Goal: Task Accomplishment & Management: Manage account settings

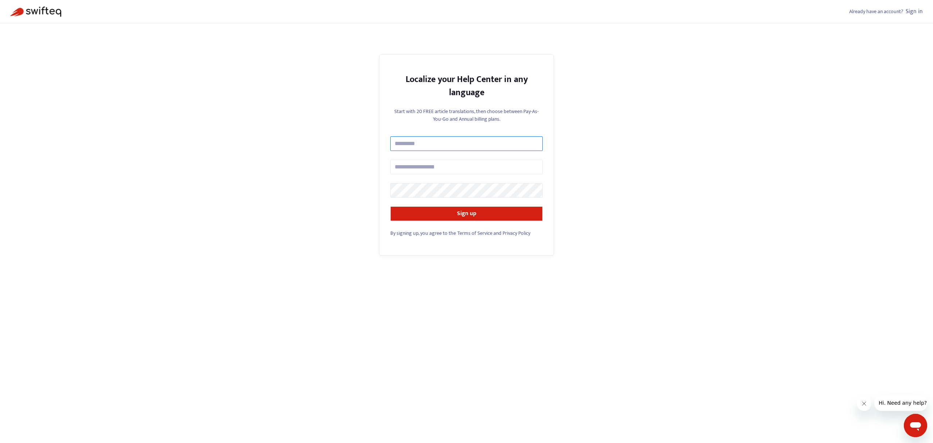
click at [416, 145] on input "text" at bounding box center [467, 143] width 152 height 15
click at [0, 443] on com-1password-button at bounding box center [0, 443] width 0 height 0
click at [392, 85] on div "Localize your Help Center in any language" at bounding box center [467, 86] width 152 height 26
click at [448, 172] on input "text" at bounding box center [467, 167] width 152 height 15
click at [451, 144] on input "text" at bounding box center [467, 143] width 152 height 15
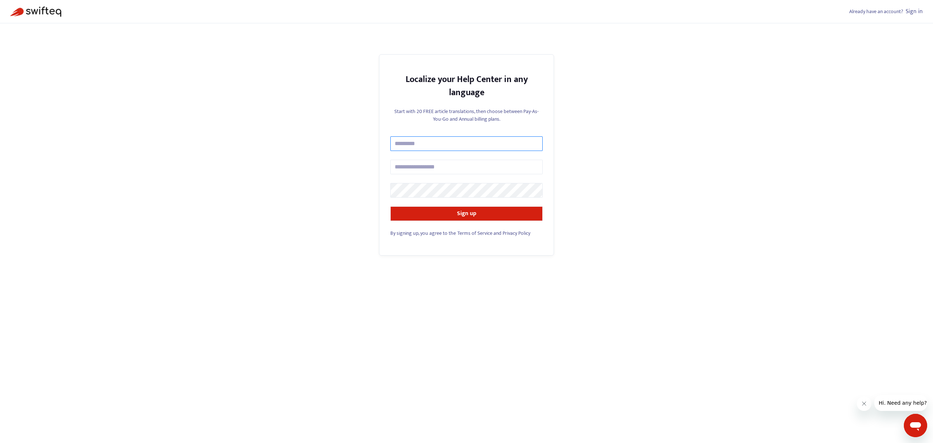
type input "**********"
click at [0, 443] on com-1password-button at bounding box center [0, 443] width 0 height 0
click at [456, 199] on form "**********" at bounding box center [467, 178] width 152 height 85
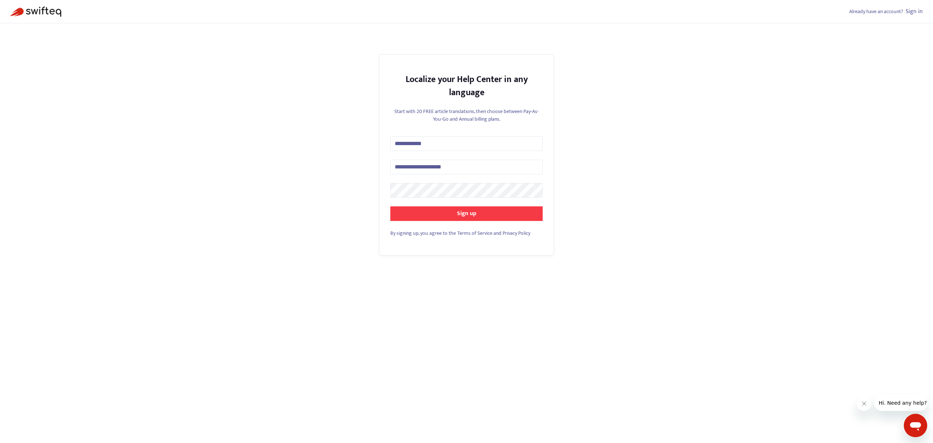
click at [527, 211] on button "Sign up" at bounding box center [467, 213] width 152 height 15
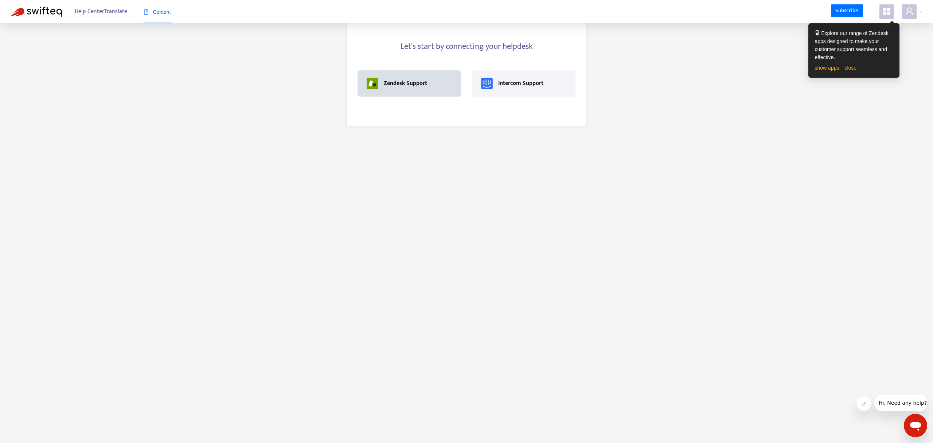
click at [431, 81] on div "Zendesk Support" at bounding box center [409, 84] width 85 height 12
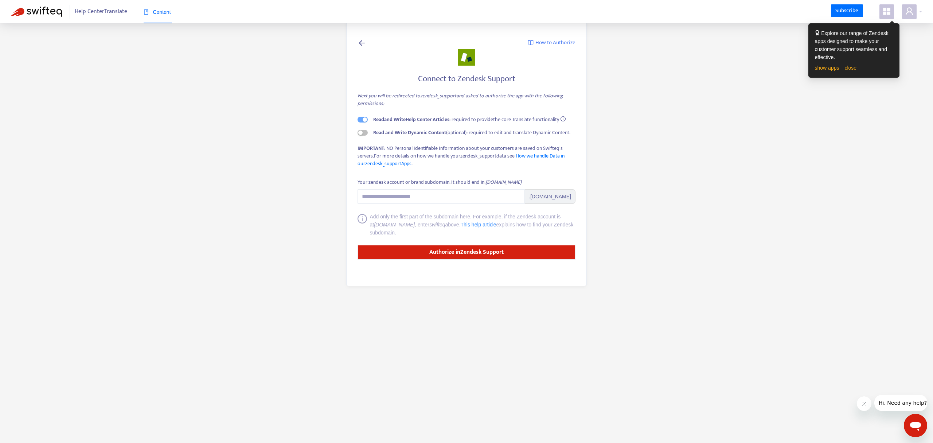
click at [566, 119] on icon "info-circle" at bounding box center [563, 118] width 5 height 5
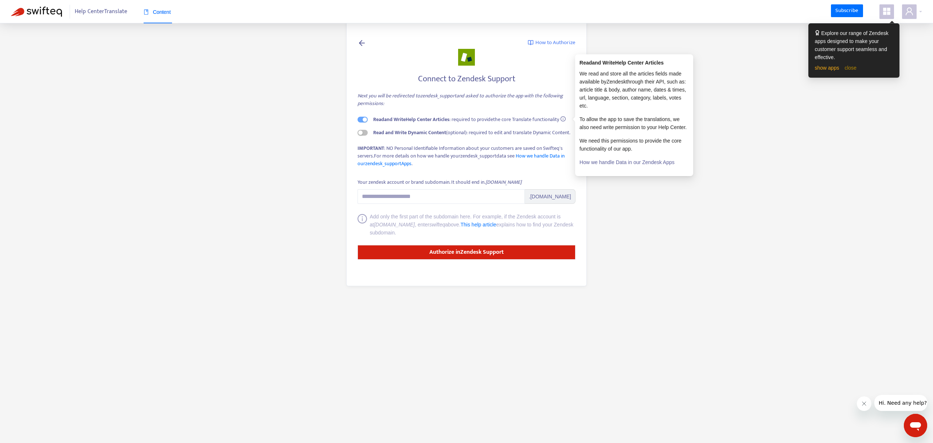
click at [856, 69] on link "close" at bounding box center [851, 68] width 12 height 6
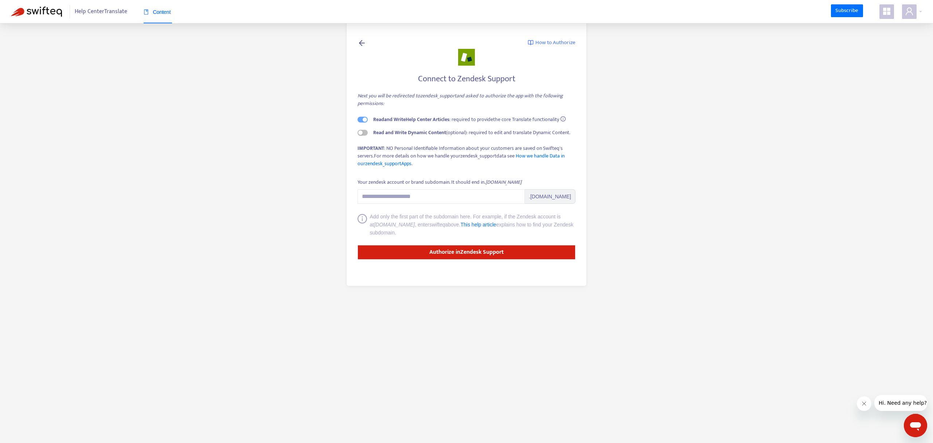
click at [566, 118] on icon "info-circle" at bounding box center [563, 118] width 5 height 5
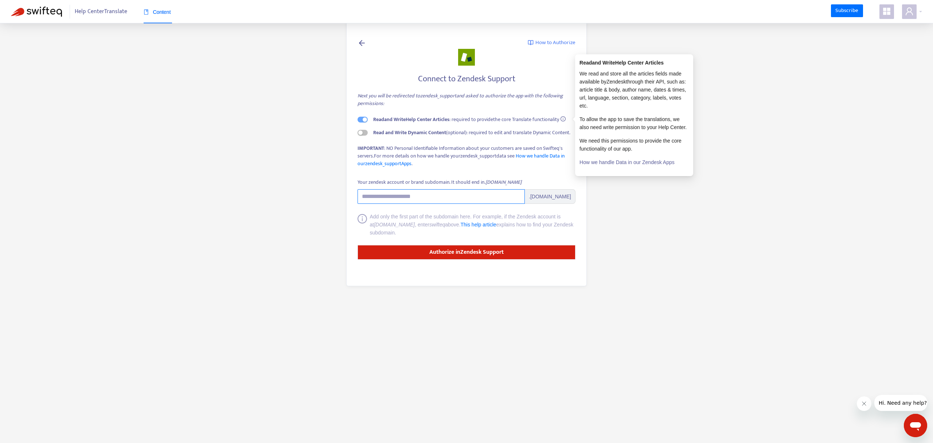
click at [417, 198] on input "Your zendesk account or brand subdomain. It should end in .zendesk.com" at bounding box center [441, 196] width 167 height 15
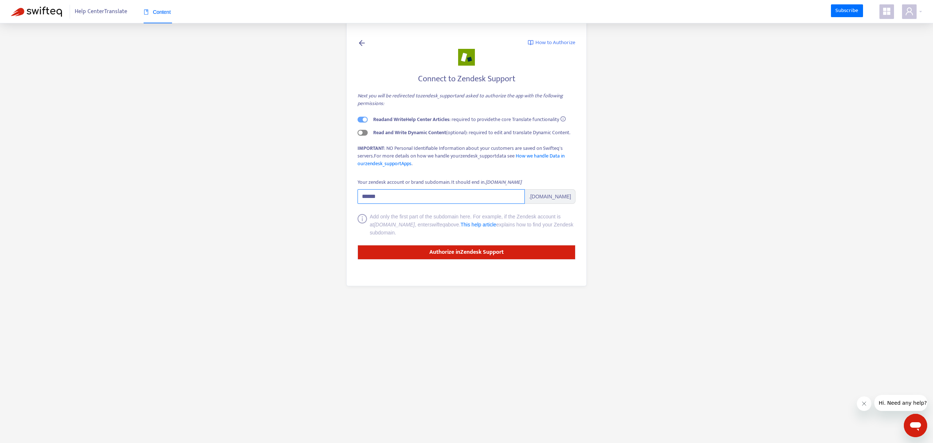
type input "******"
click at [364, 135] on span "button" at bounding box center [363, 133] width 10 height 6
drag, startPoint x: 386, startPoint y: 148, endPoint x: 436, endPoint y: 150, distance: 50.0
click at [431, 151] on div "IMPORTANT : NO Personal Identifiable Information about your customers are saved…" at bounding box center [467, 155] width 218 height 23
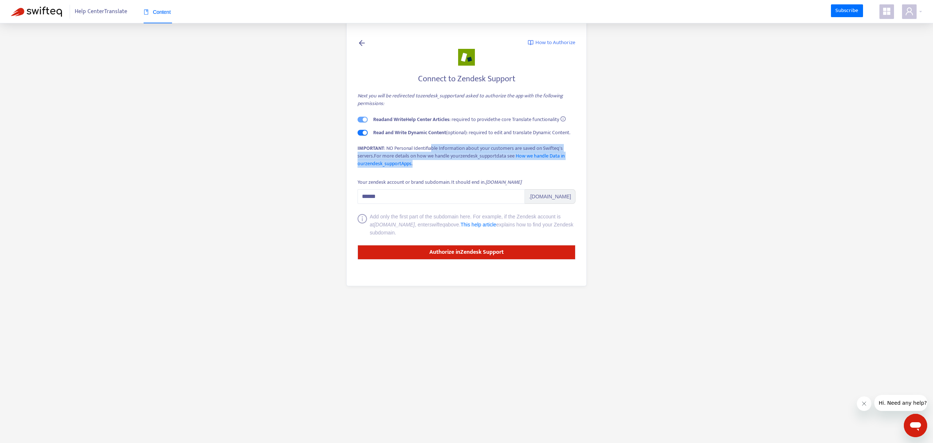
drag, startPoint x: 432, startPoint y: 148, endPoint x: 491, endPoint y: 160, distance: 59.9
click at [491, 160] on div "IMPORTANT : NO Personal Identifiable Information about your customers are saved…" at bounding box center [467, 155] width 218 height 23
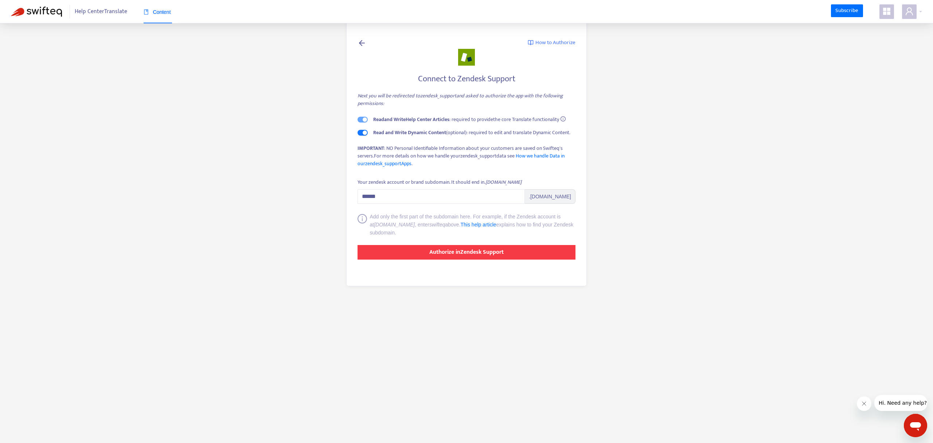
click at [450, 250] on strong "Authorize in Zendesk Support" at bounding box center [467, 252] width 74 height 10
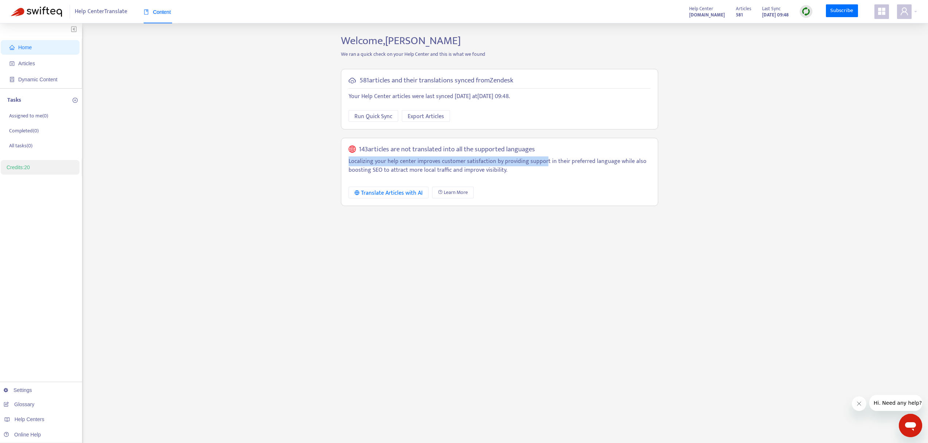
drag, startPoint x: 348, startPoint y: 163, endPoint x: 542, endPoint y: 163, distance: 194.0
click at [542, 163] on p "Localizing your help center improves customer satisfaction by providing support…" at bounding box center [500, 166] width 302 height 18
click at [552, 182] on div "143 articles are not translated into all the supported languages Localizing you…" at bounding box center [499, 172] width 317 height 68
click at [458, 193] on span "Learn More" at bounding box center [456, 193] width 24 height 8
click at [44, 66] on span "Articles" at bounding box center [41, 63] width 64 height 15
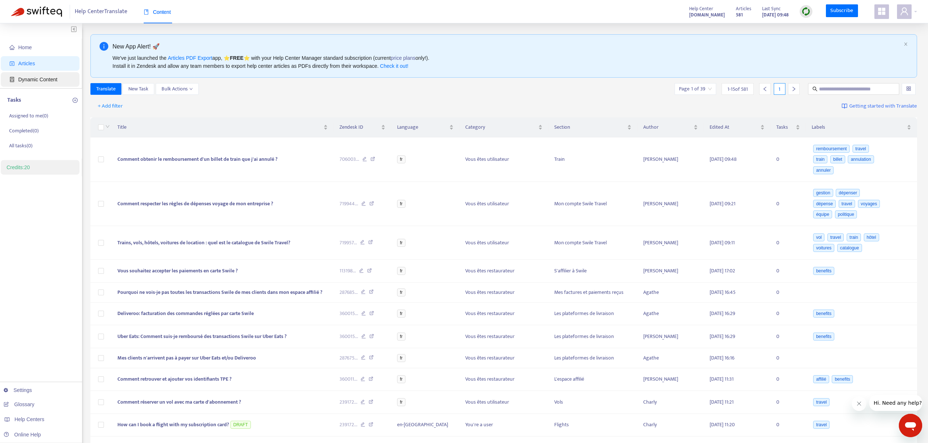
click at [40, 79] on span "Dynamic Content" at bounding box center [37, 80] width 39 height 6
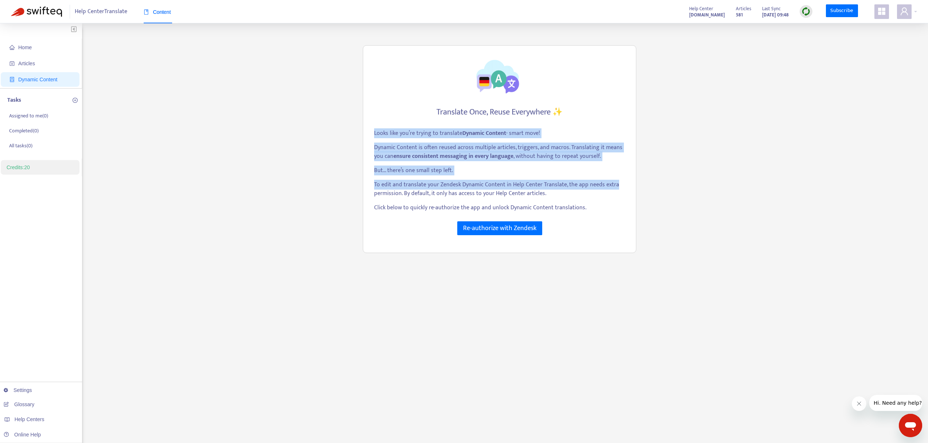
drag, startPoint x: 373, startPoint y: 133, endPoint x: 622, endPoint y: 185, distance: 254.4
click at [622, 185] on div "Translate Once, Reuse Everywhere ✨ Looks like you’re trying to translate Dynami…" at bounding box center [499, 149] width 273 height 208
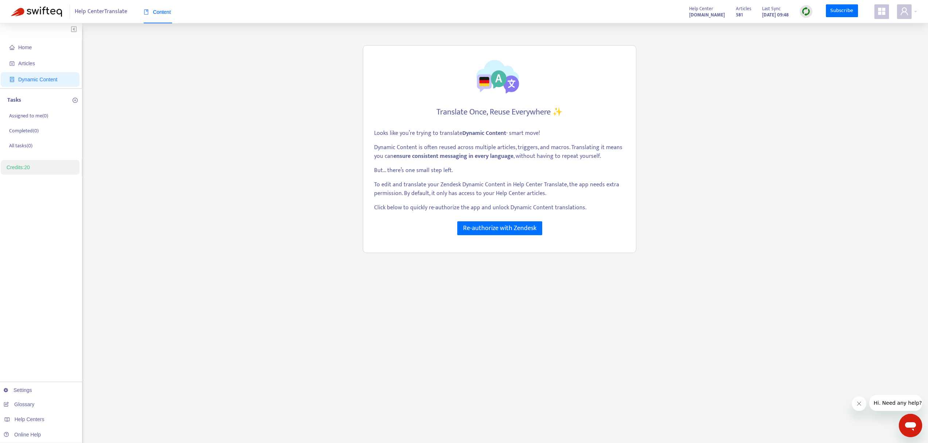
click at [450, 195] on p "To edit and translate your Zendesk Dynamic Content in Help Center Translate, th…" at bounding box center [499, 189] width 251 height 18
click at [492, 231] on span "Re-authorize with Zendesk" at bounding box center [499, 228] width 73 height 10
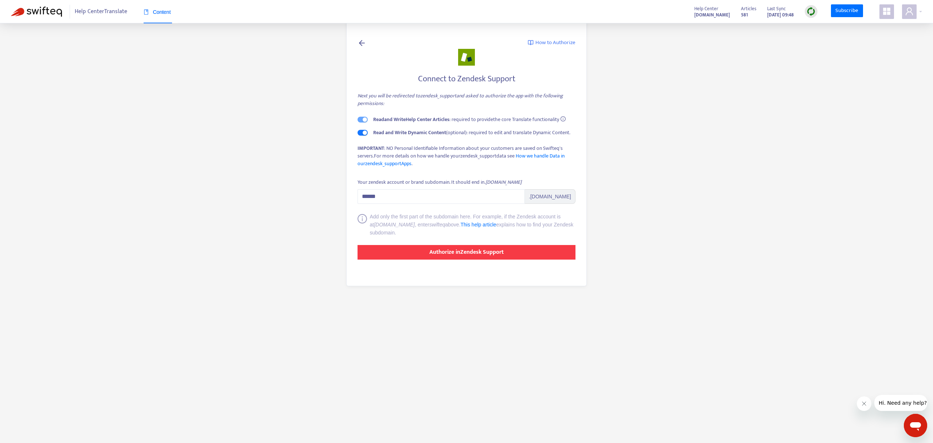
click at [486, 257] on button "Authorize in Zendesk Support" at bounding box center [467, 252] width 218 height 15
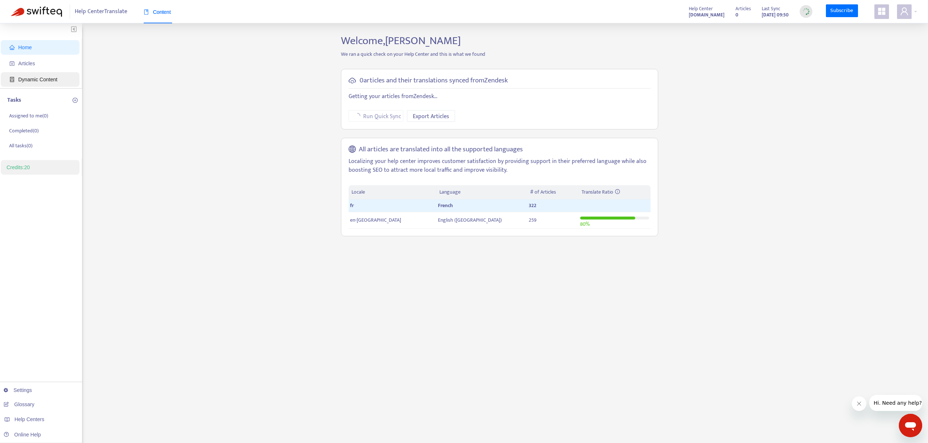
click at [42, 78] on span "Dynamic Content" at bounding box center [37, 80] width 39 height 6
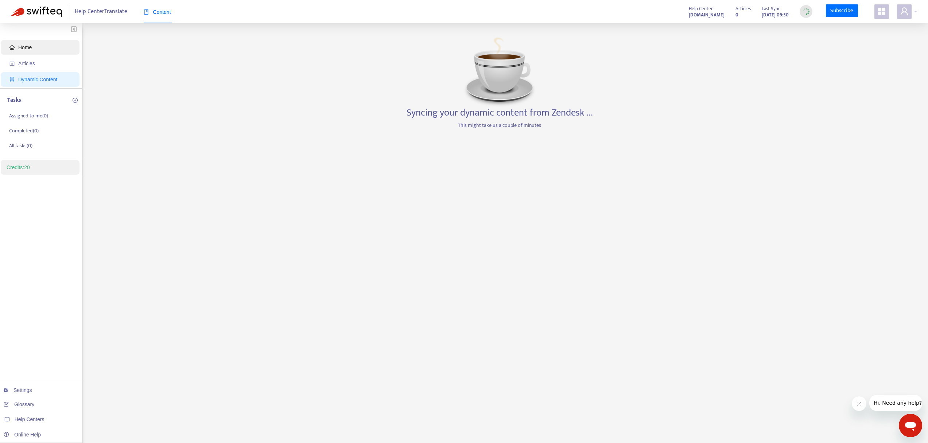
click at [37, 45] on span "Home" at bounding box center [41, 47] width 64 height 15
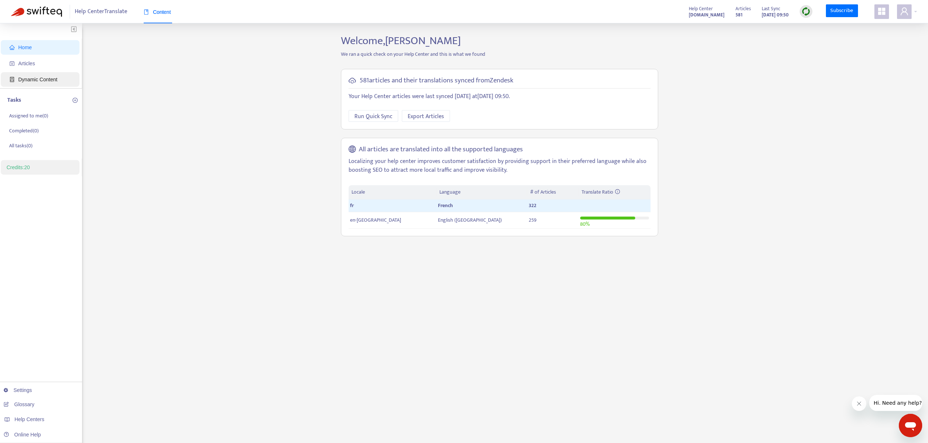
click at [50, 81] on span "Dynamic Content" at bounding box center [37, 80] width 39 height 6
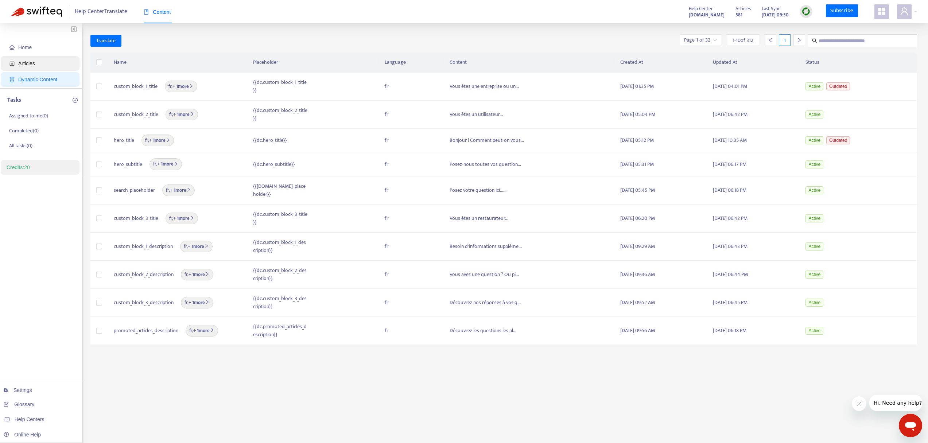
click at [34, 66] on span "Articles" at bounding box center [26, 64] width 17 height 6
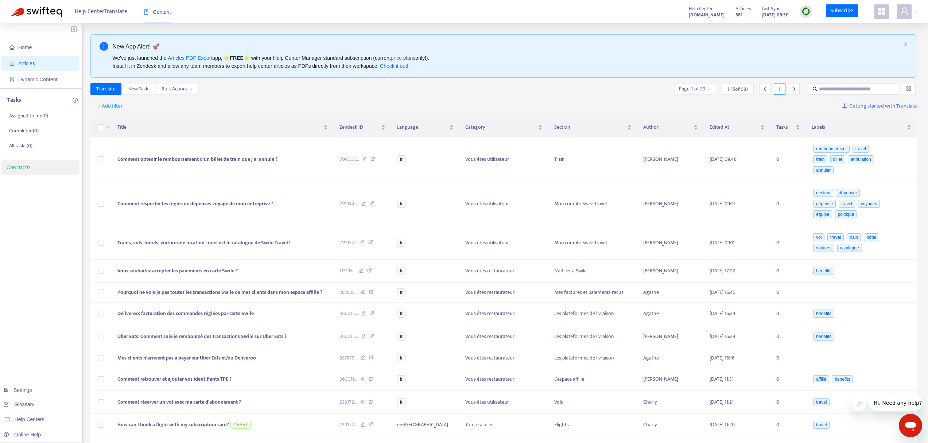
drag, startPoint x: 262, startPoint y: 59, endPoint x: 467, endPoint y: 60, distance: 204.6
click at [467, 60] on div "We've just launched the Articles PDF Export app, ⭐ FREE ⭐️ with your Help Cente…" at bounding box center [507, 62] width 788 height 16
drag, startPoint x: 167, startPoint y: 67, endPoint x: 346, endPoint y: 68, distance: 178.3
click at [346, 68] on div "We've just launched the Articles PDF Export app, ⭐ FREE ⭐️ with your Help Cente…" at bounding box center [507, 62] width 788 height 16
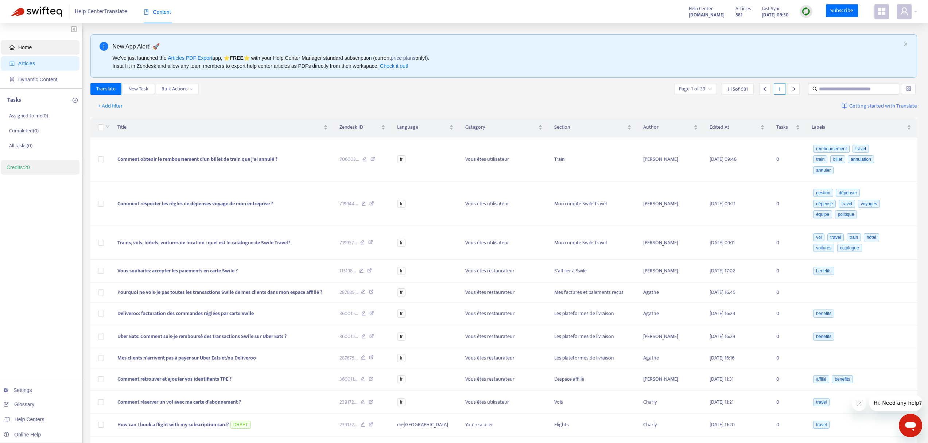
click at [35, 48] on span "Home" at bounding box center [41, 47] width 64 height 15
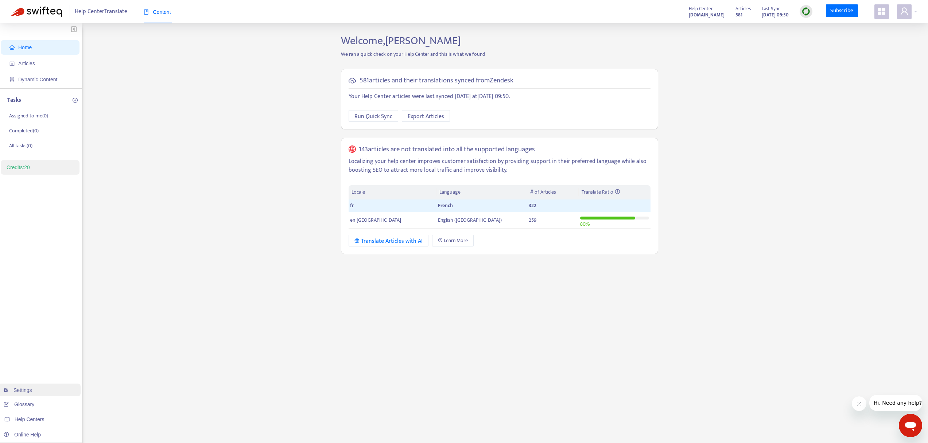
click at [29, 391] on link "Settings" at bounding box center [18, 390] width 28 height 6
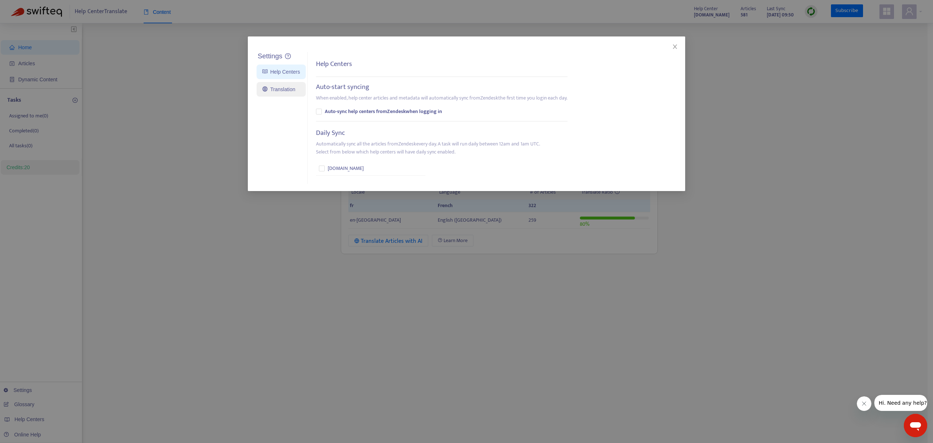
click at [274, 86] on link "Translation" at bounding box center [279, 89] width 33 height 6
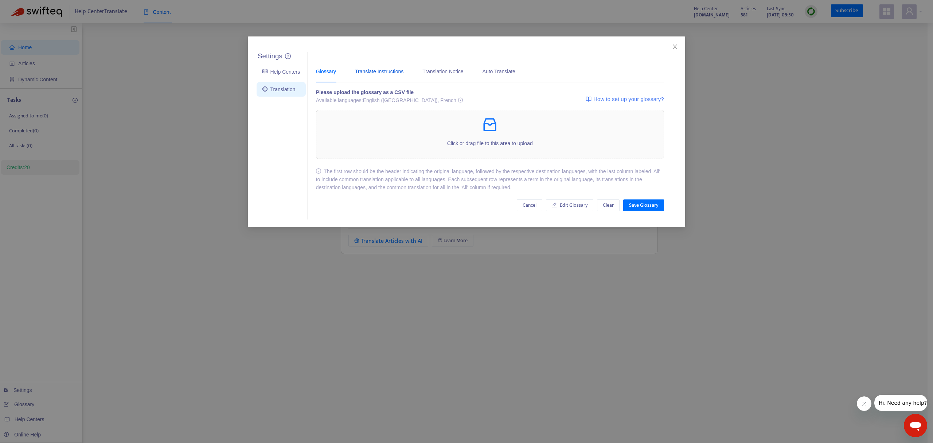
click at [380, 73] on div "Translate Instructions" at bounding box center [379, 71] width 48 height 8
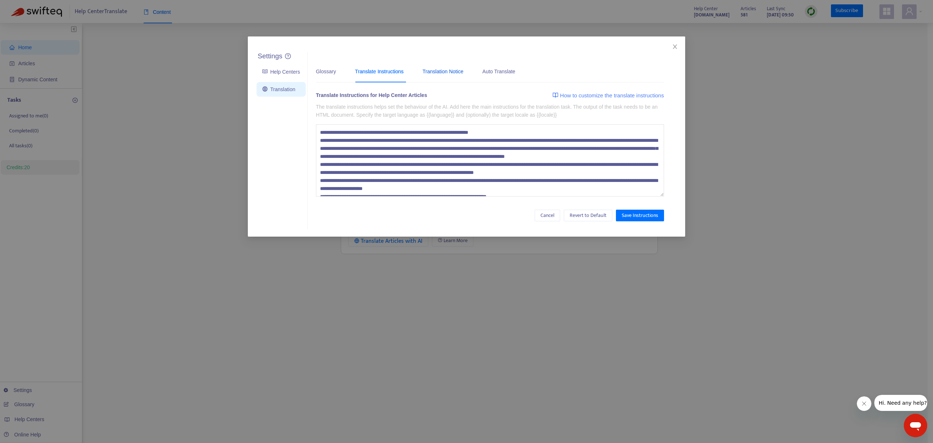
click at [456, 73] on div "Translation Notice" at bounding box center [443, 71] width 41 height 8
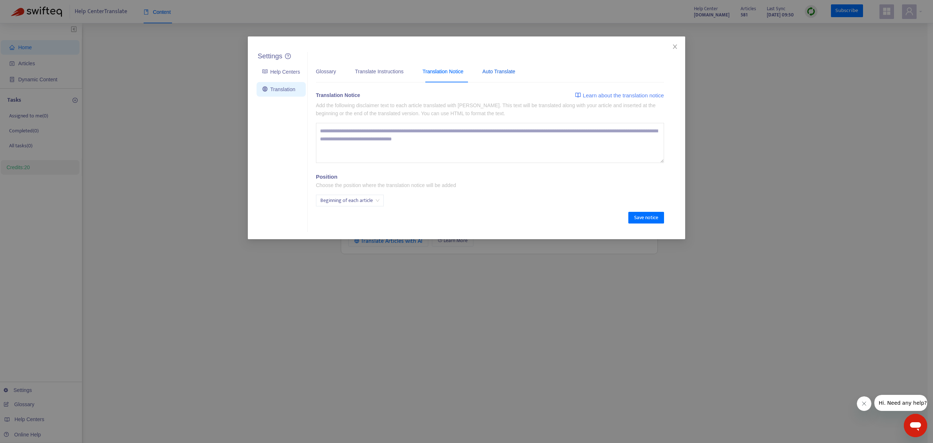
click at [510, 75] on div "Auto Translate" at bounding box center [499, 71] width 33 height 8
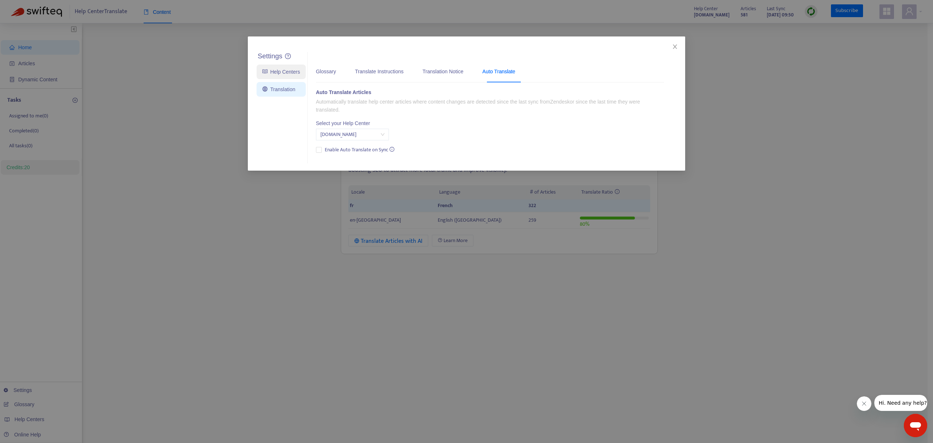
click at [279, 72] on link "Help Centers" at bounding box center [282, 72] width 38 height 6
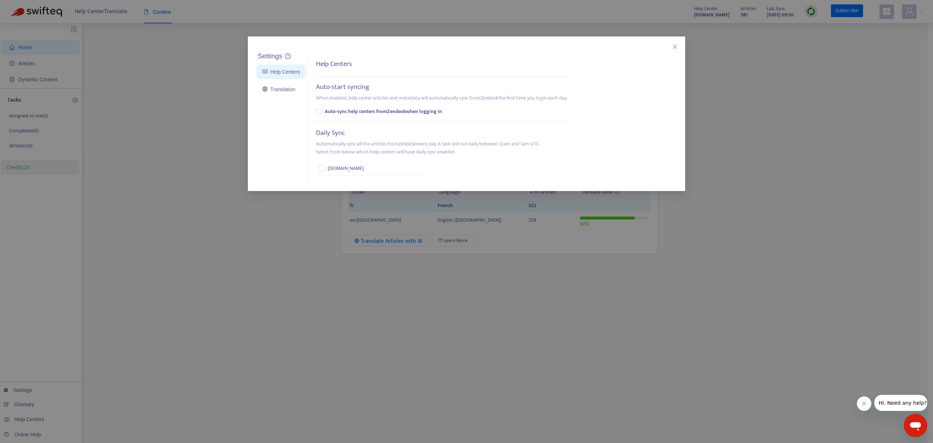
drag, startPoint x: 677, startPoint y: 47, endPoint x: 200, endPoint y: 71, distance: 477.5
click at [200, 71] on div "Settings Help Centers Translation Settings Help Centers Auto-start syncing When…" at bounding box center [466, 221] width 933 height 443
click at [279, 92] on link "Translation" at bounding box center [279, 89] width 33 height 6
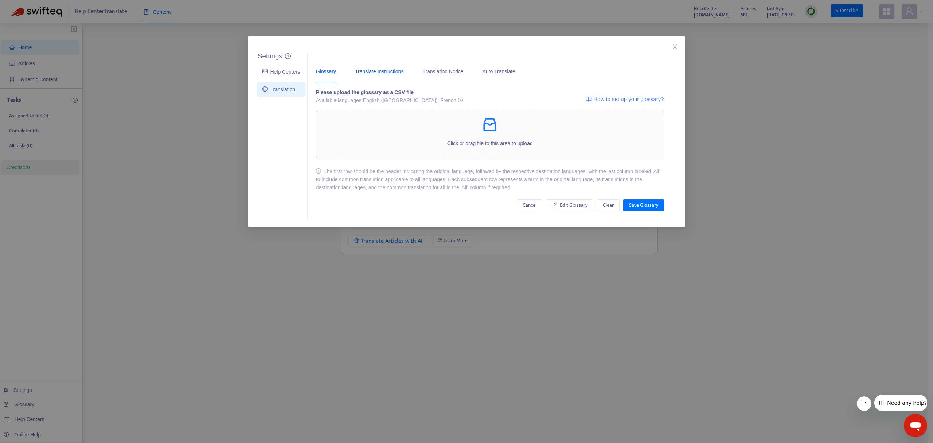
click at [389, 74] on div "Translate Instructions" at bounding box center [379, 71] width 48 height 8
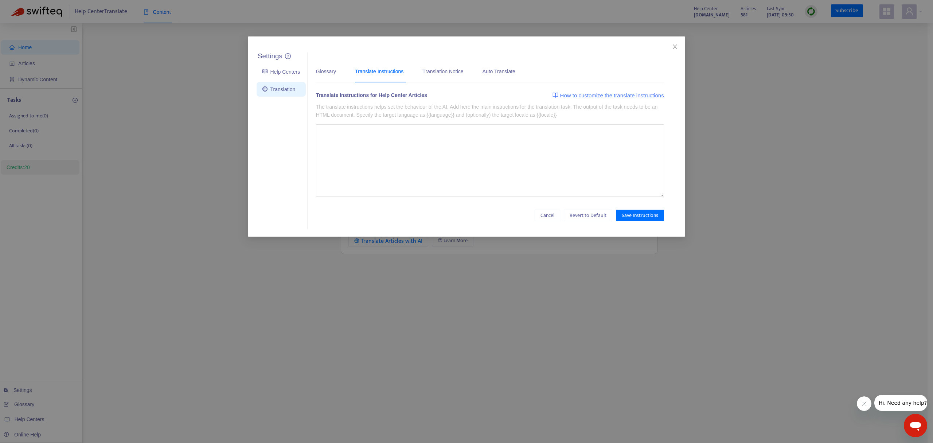
type textarea "**********"
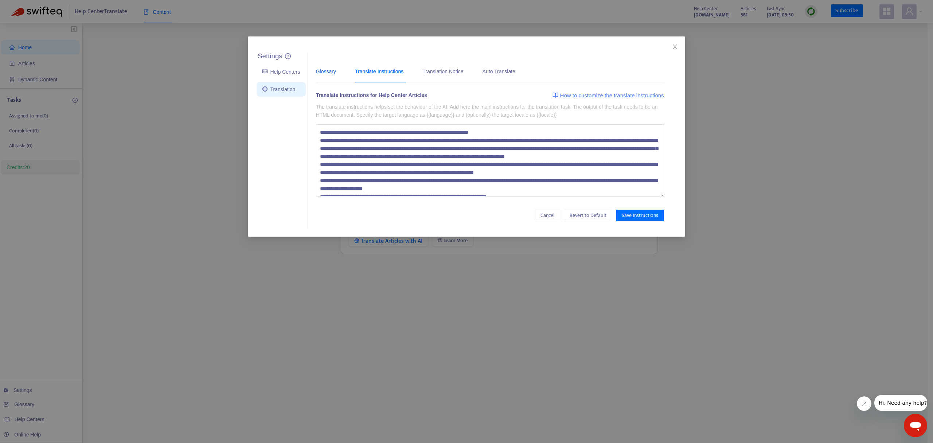
click at [332, 70] on div "Glossary" at bounding box center [326, 71] width 20 height 8
